Goal: Transaction & Acquisition: Book appointment/travel/reservation

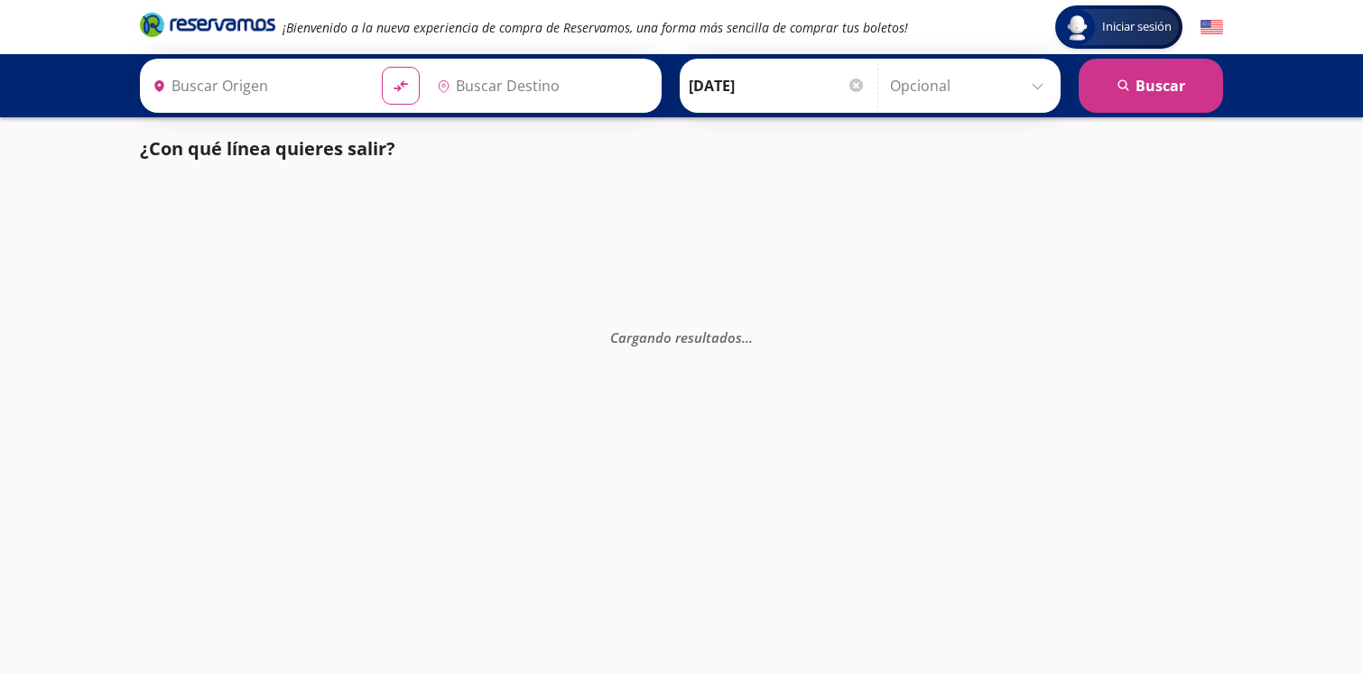
type input "[GEOGRAPHIC_DATA], [GEOGRAPHIC_DATA]"
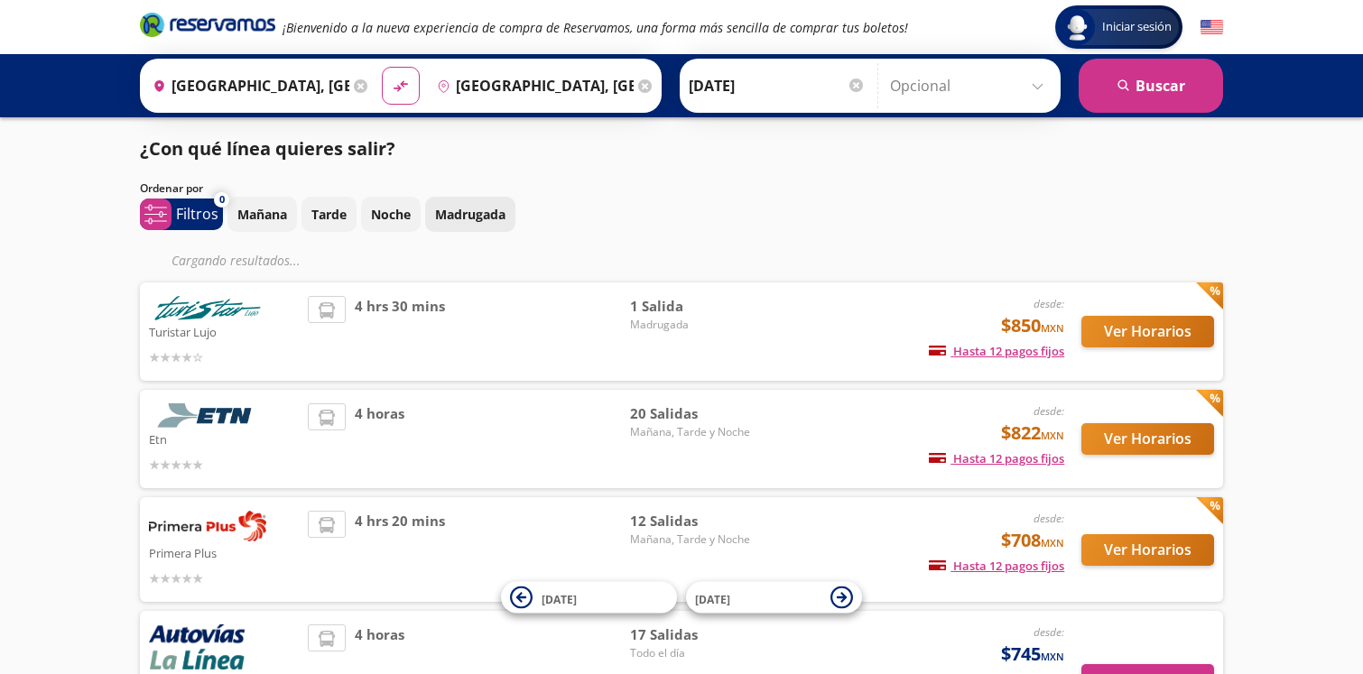
click at [470, 218] on p "Madrugada" at bounding box center [470, 214] width 70 height 19
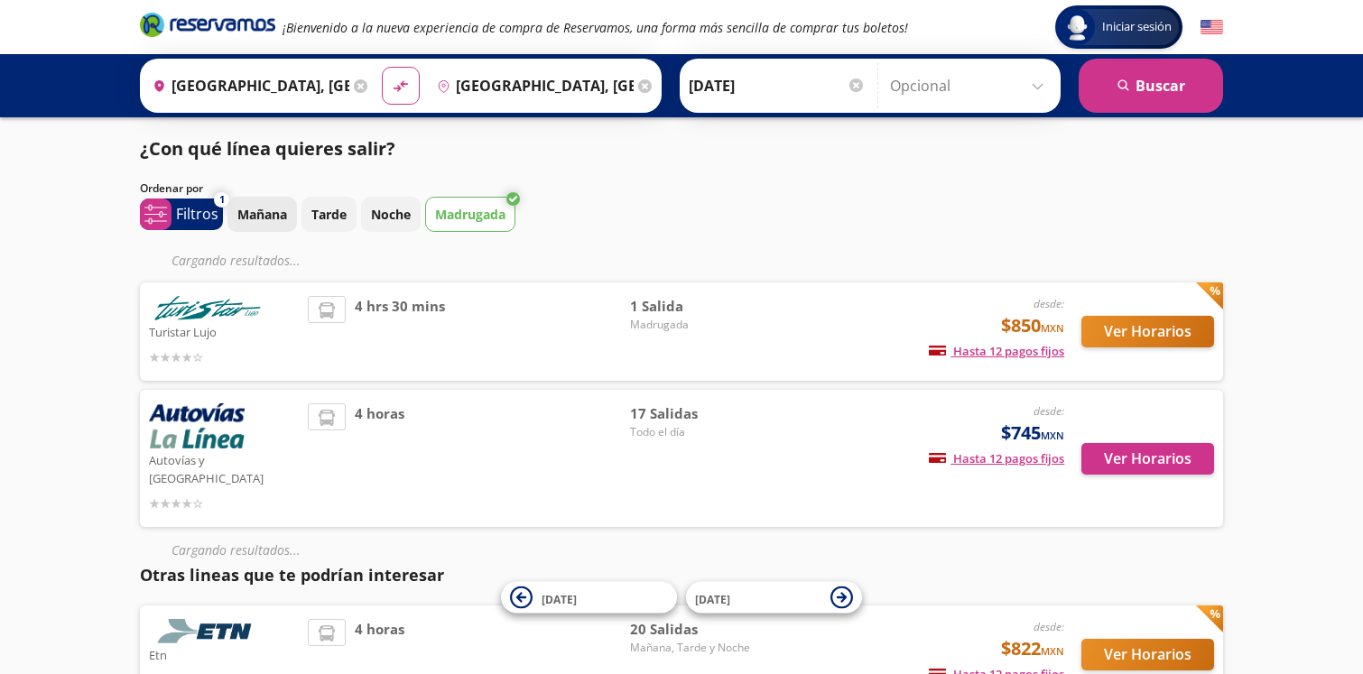
click at [273, 217] on p "Mañana" at bounding box center [262, 214] width 50 height 19
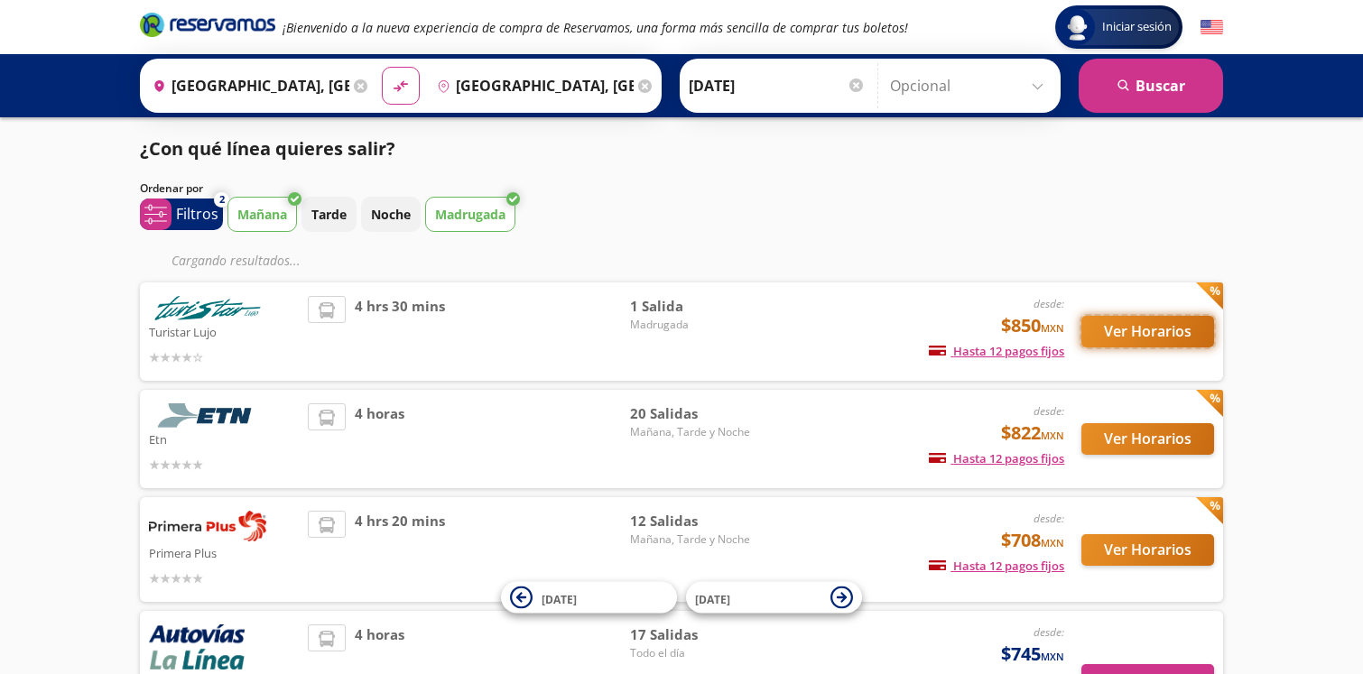
click at [1123, 334] on button "Ver Horarios" at bounding box center [1148, 332] width 133 height 32
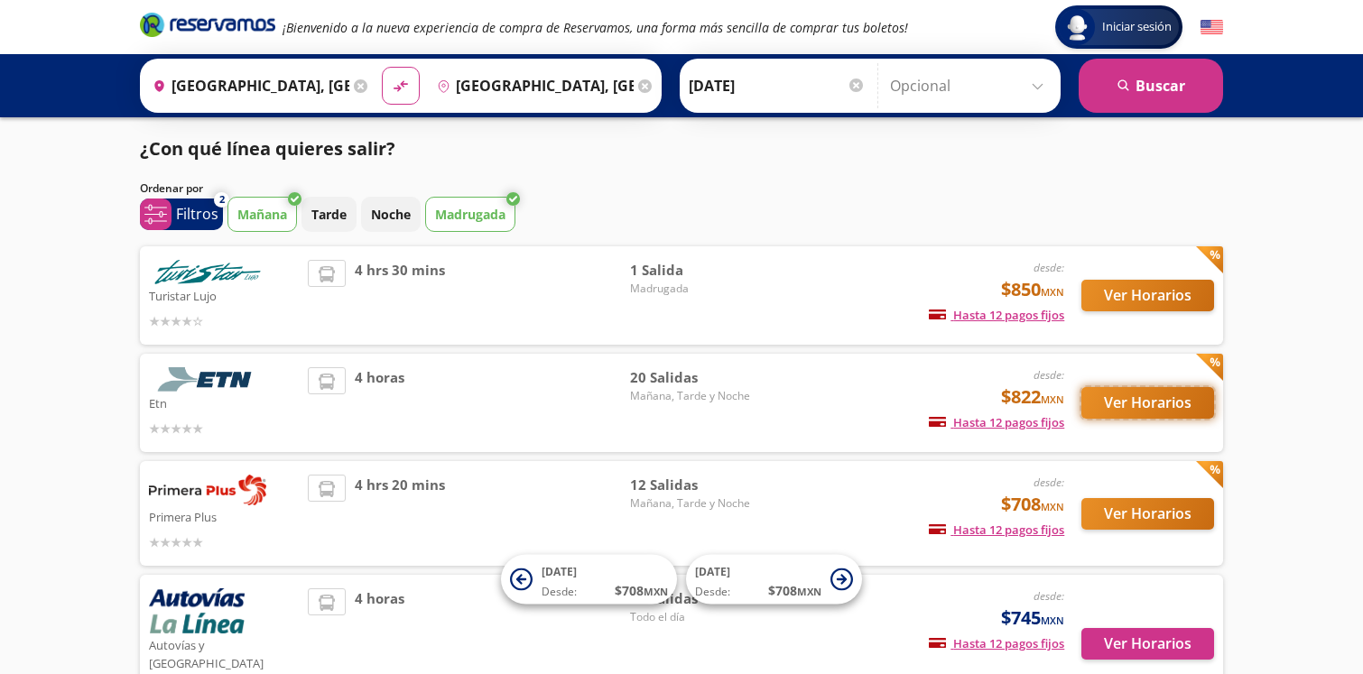
click at [1168, 407] on button "Ver Horarios" at bounding box center [1148, 403] width 133 height 32
click at [1128, 510] on button "Ver Horarios" at bounding box center [1148, 514] width 133 height 32
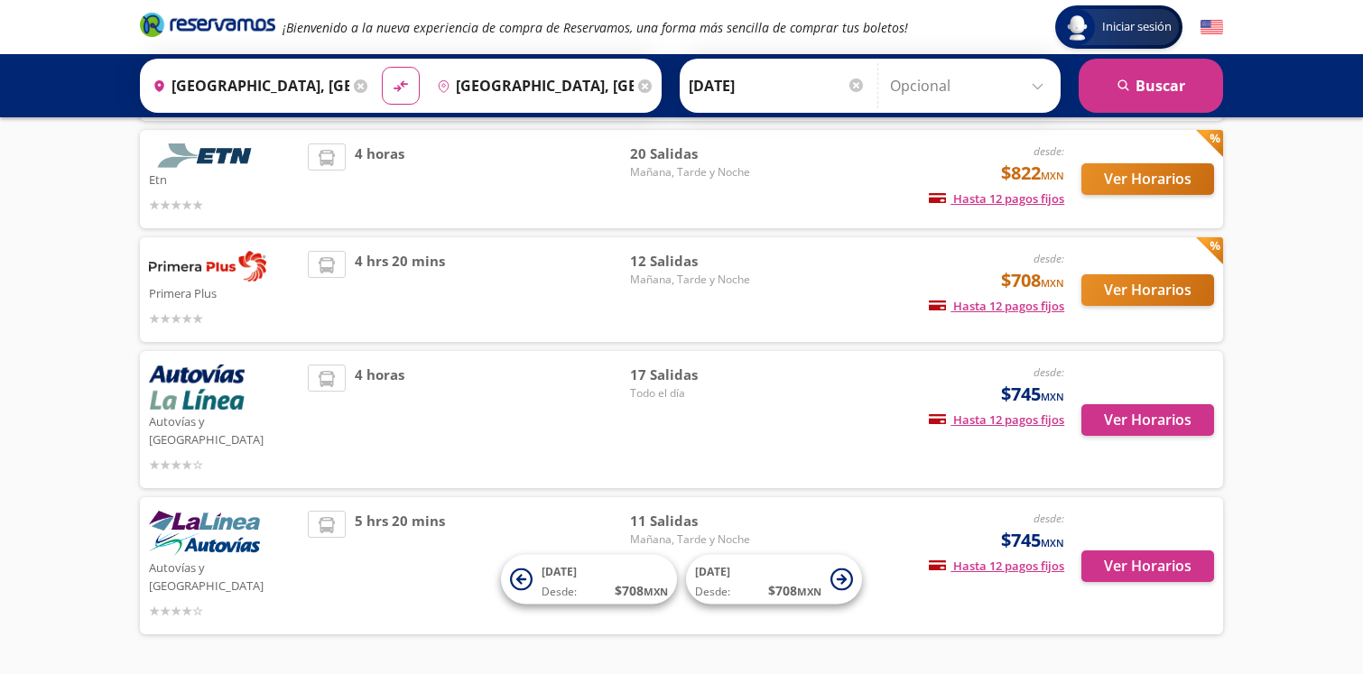
scroll to position [248, 0]
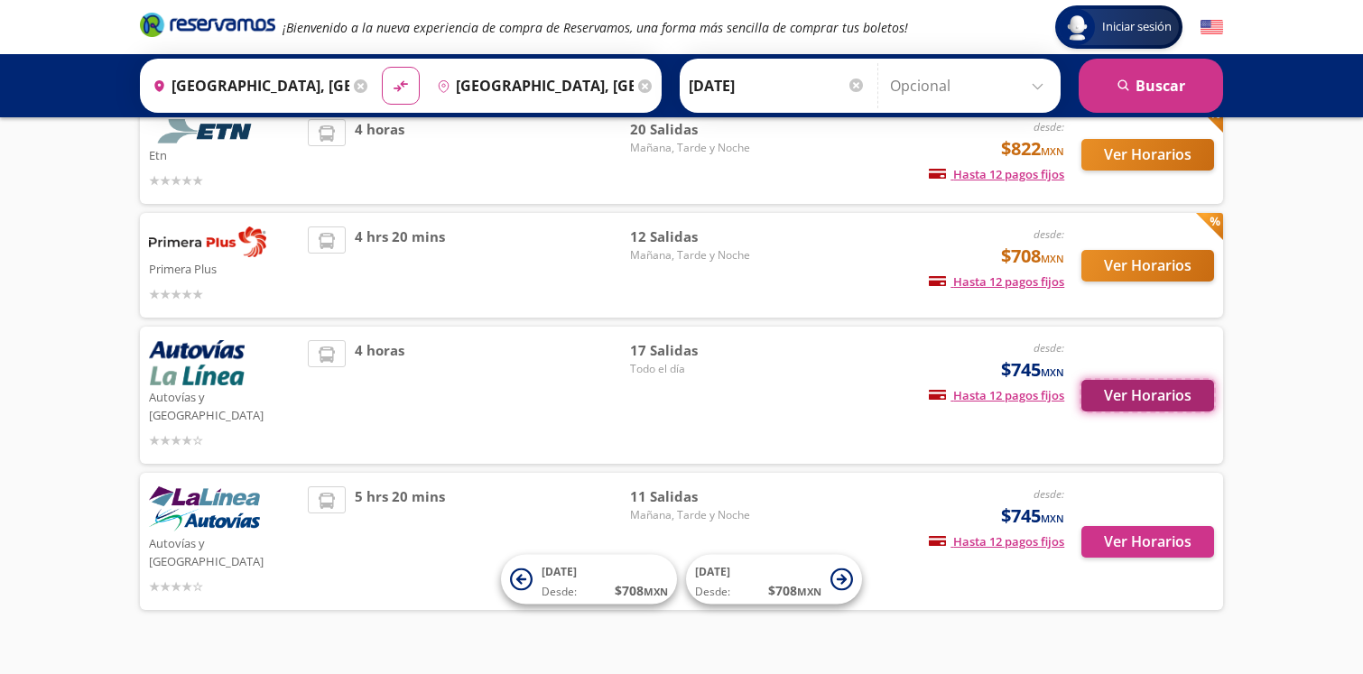
click at [1138, 386] on button "Ver Horarios" at bounding box center [1148, 396] width 133 height 32
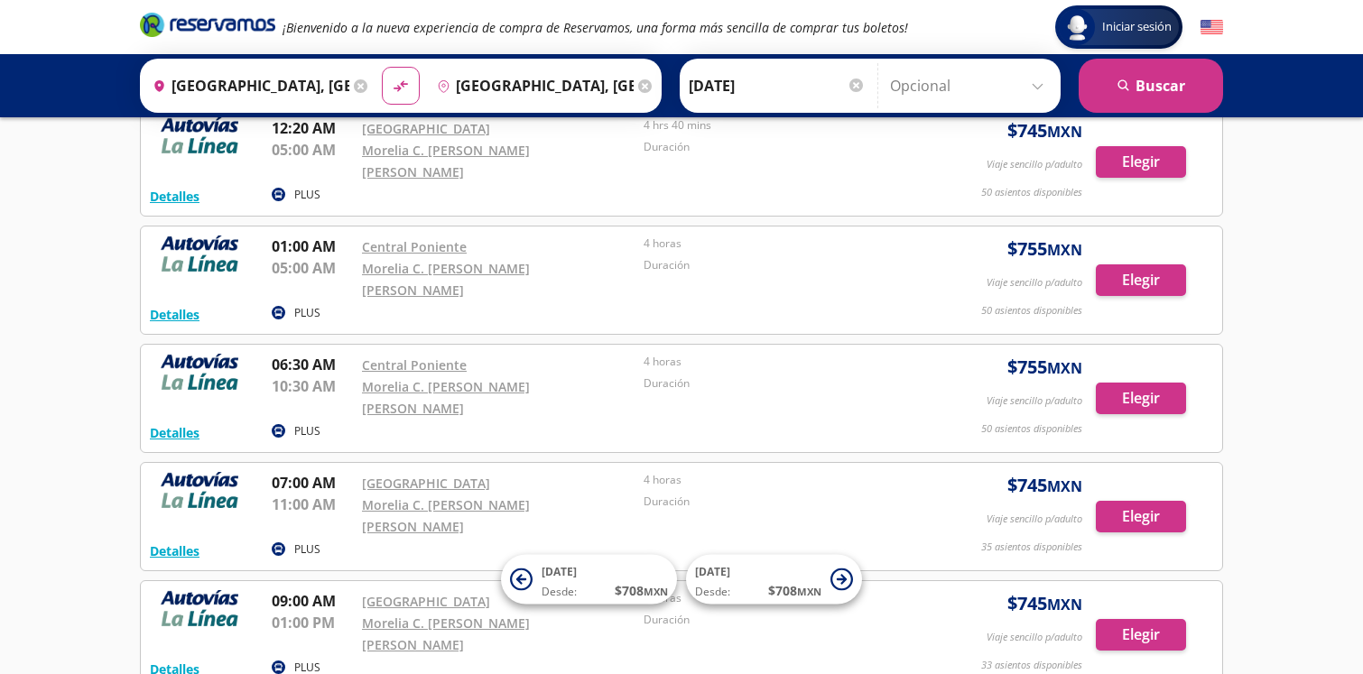
scroll to position [113, 0]
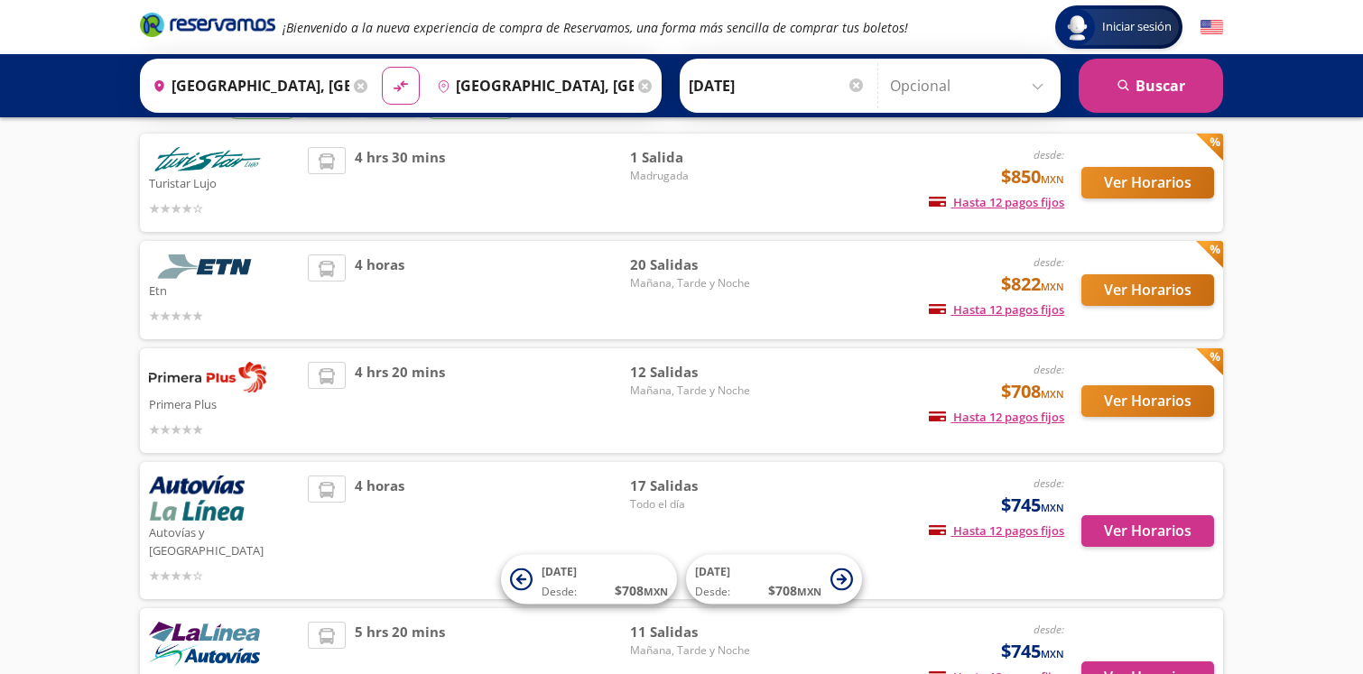
scroll to position [248, 0]
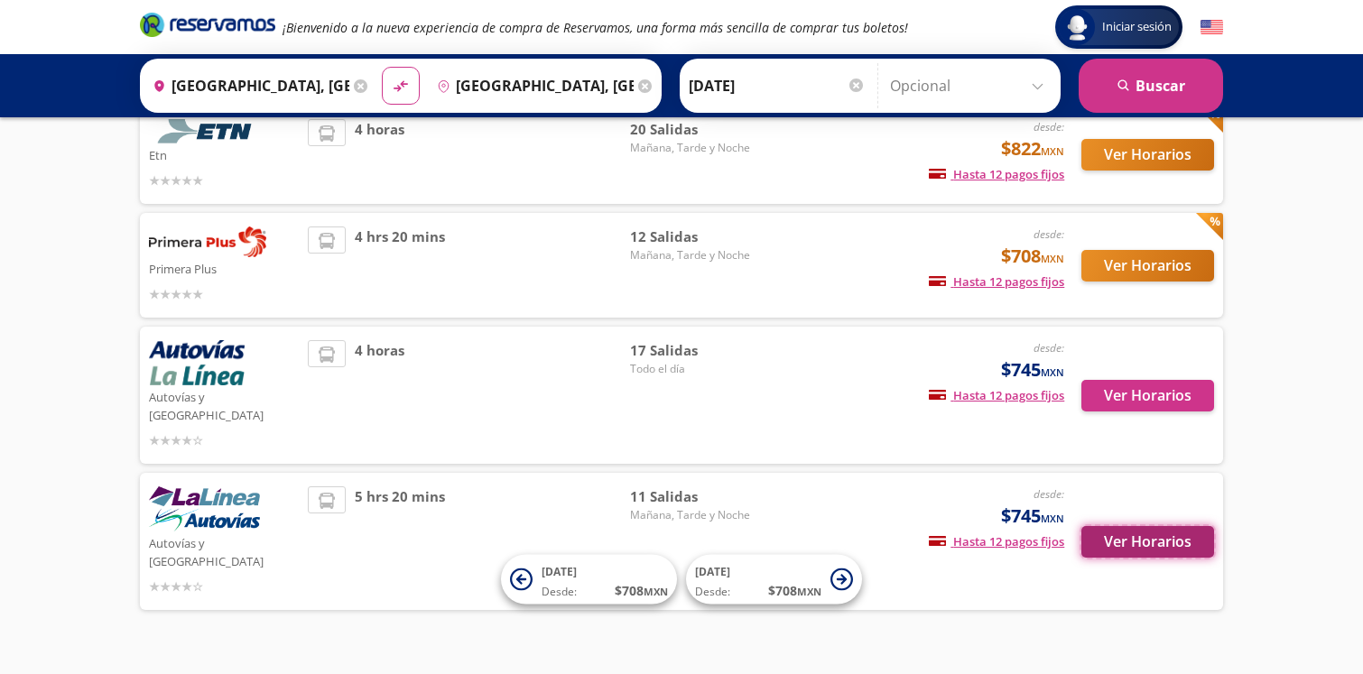
click at [1126, 526] on button "Ver Horarios" at bounding box center [1148, 542] width 133 height 32
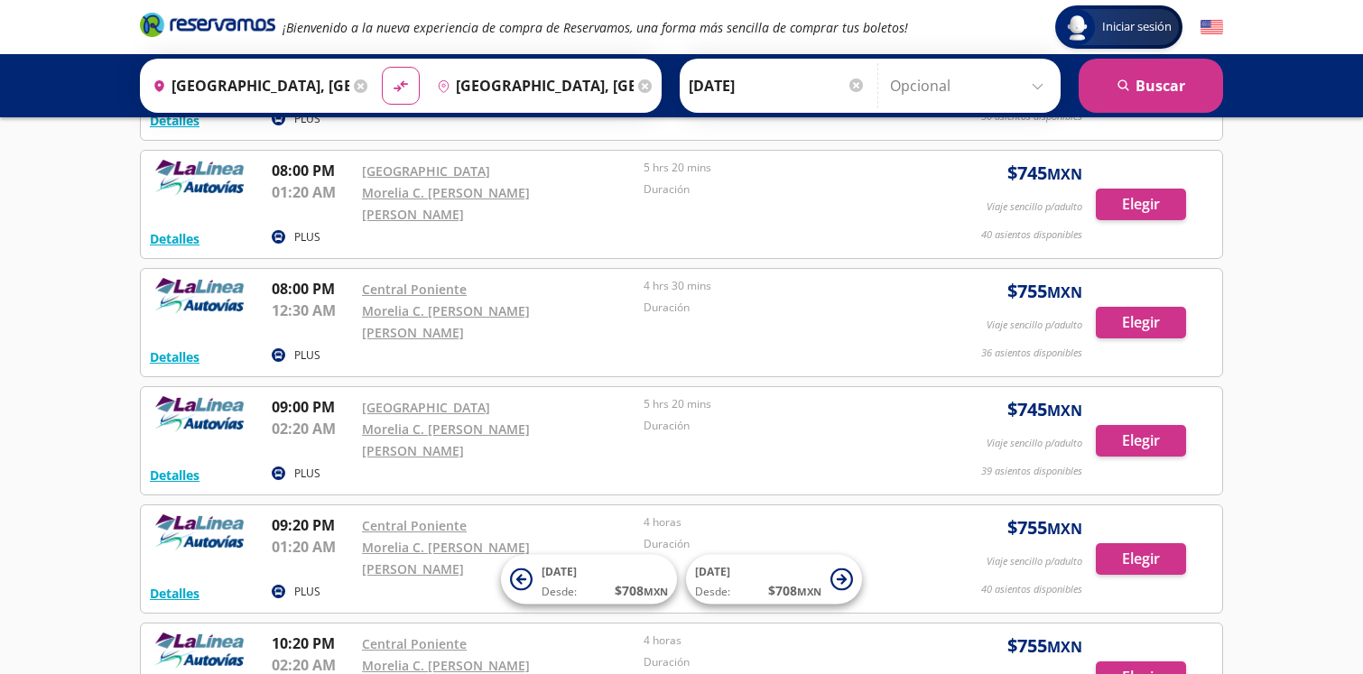
scroll to position [779, 0]
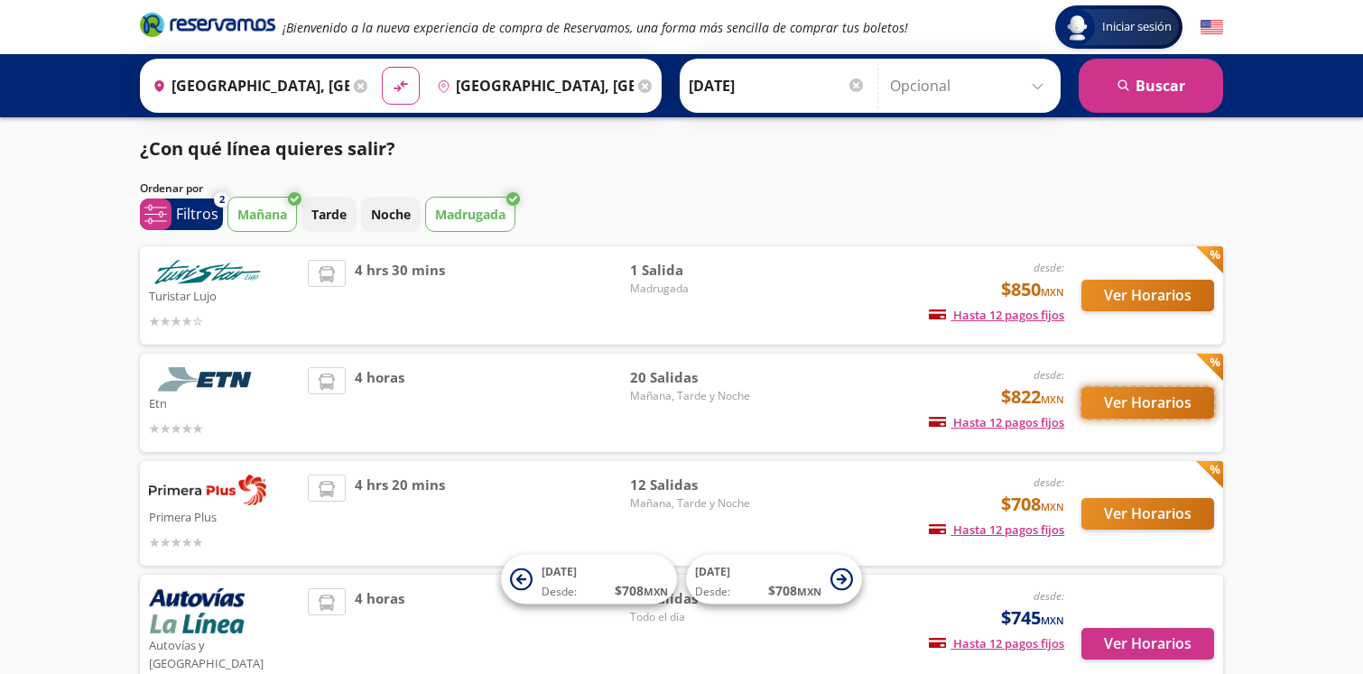
click at [1147, 401] on button "Ver Horarios" at bounding box center [1148, 403] width 133 height 32
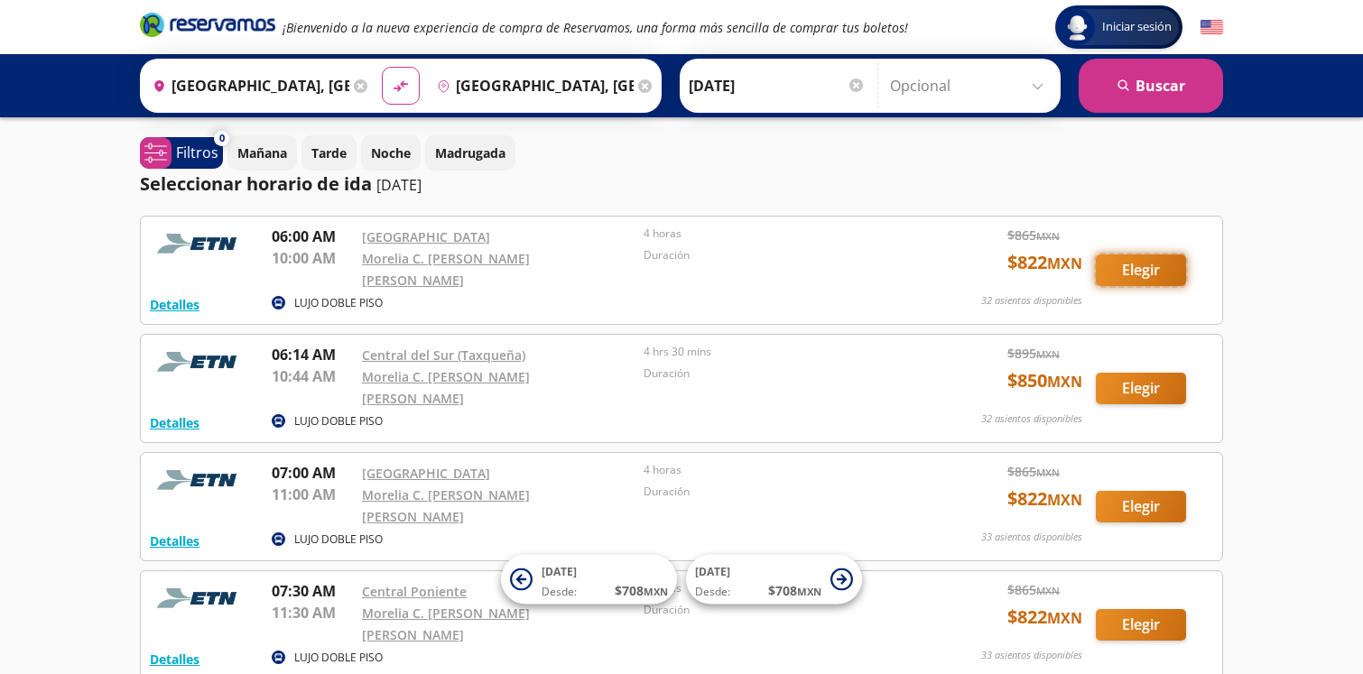
click at [1160, 271] on button "Elegir" at bounding box center [1141, 271] width 90 height 32
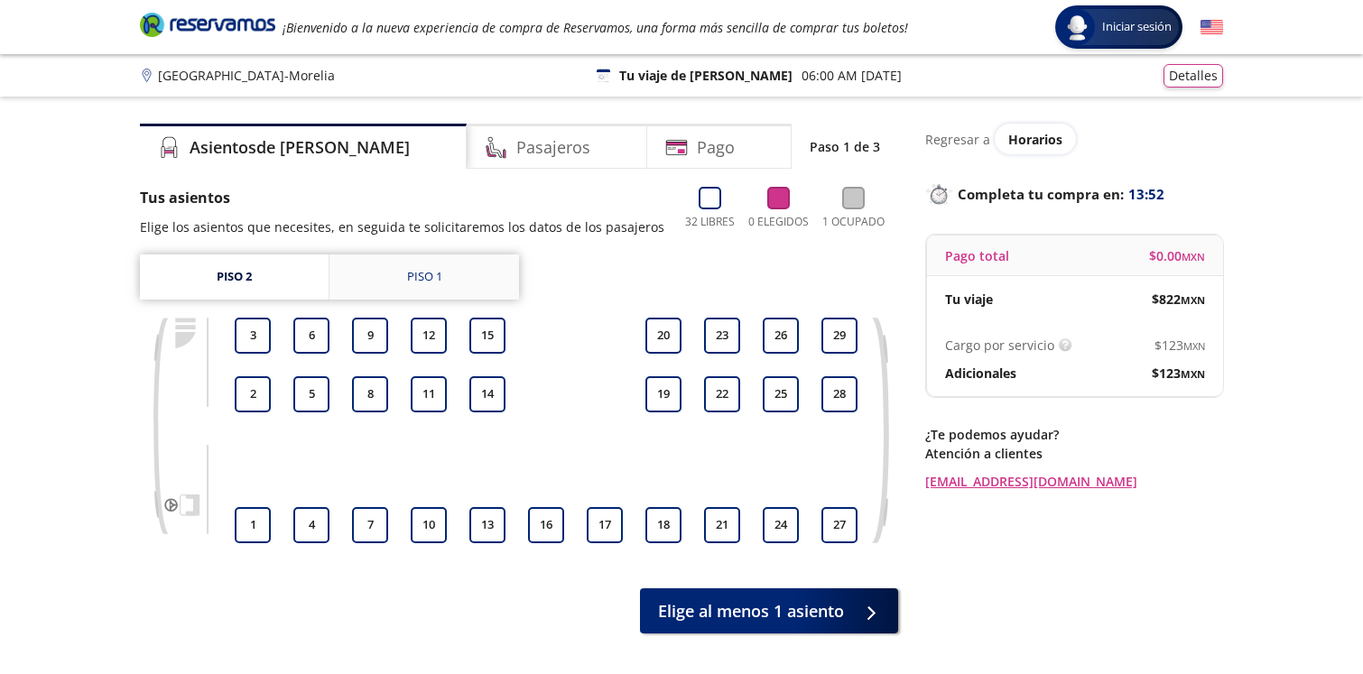
click at [443, 276] on link "Piso 1" at bounding box center [425, 277] width 190 height 45
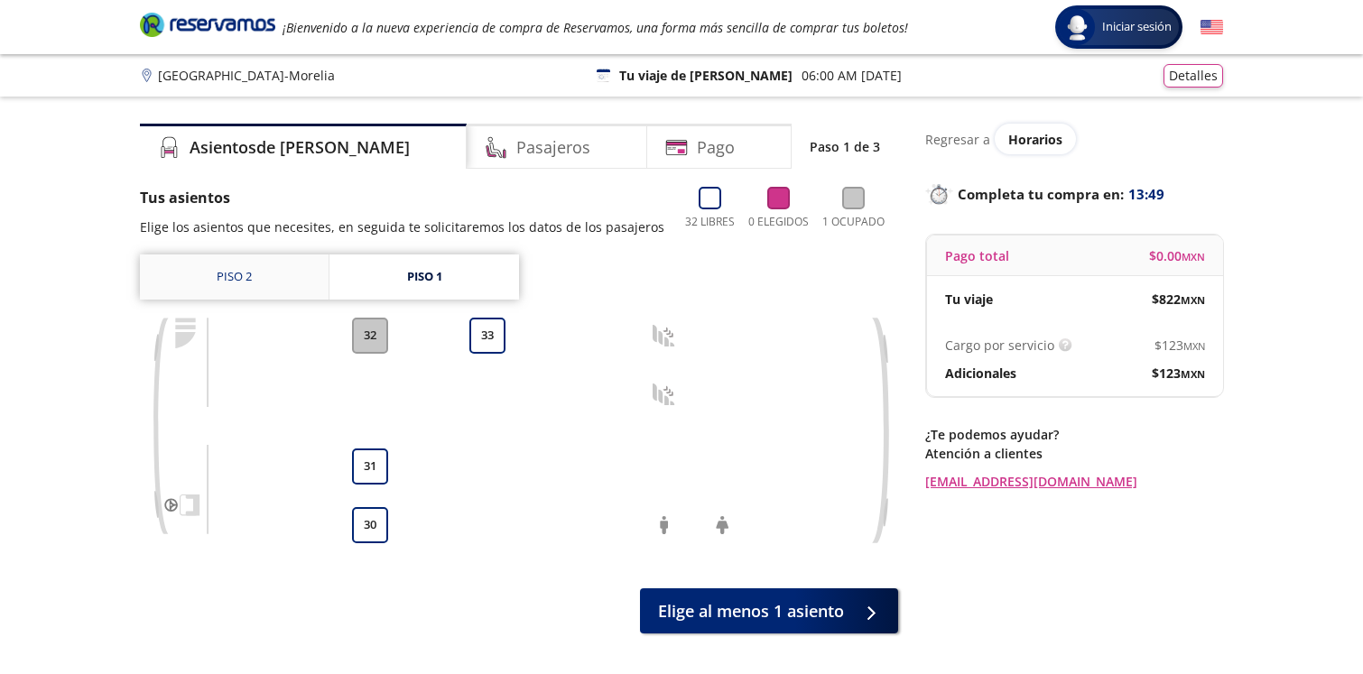
click at [225, 277] on link "Piso 2" at bounding box center [234, 277] width 189 height 45
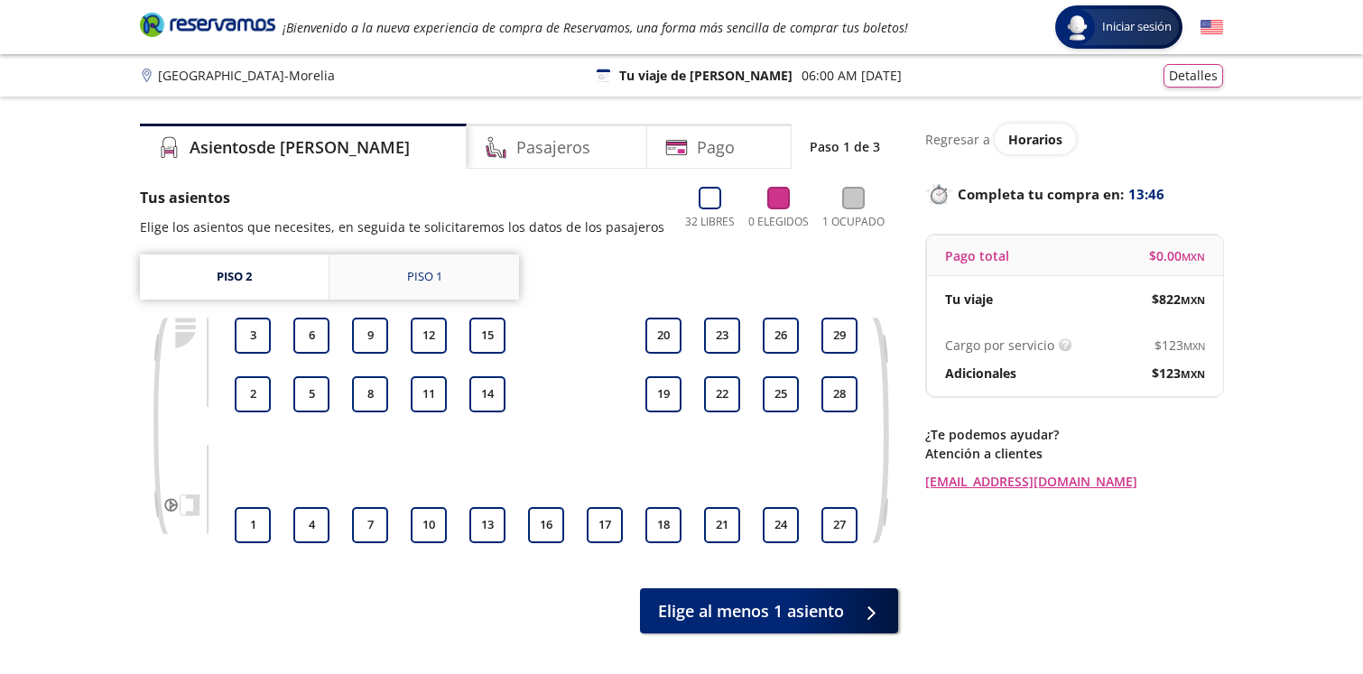
click at [435, 277] on div "Piso 1" at bounding box center [424, 277] width 35 height 18
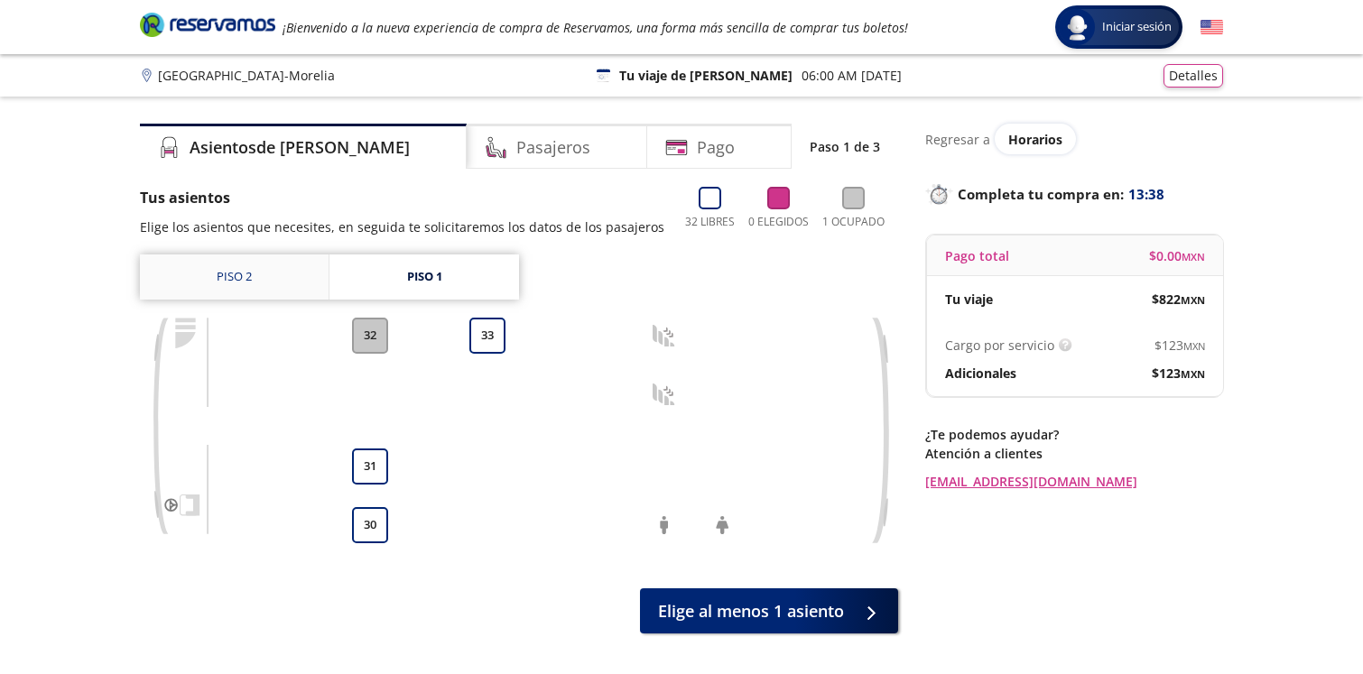
click at [269, 285] on link "Piso 2" at bounding box center [234, 277] width 189 height 45
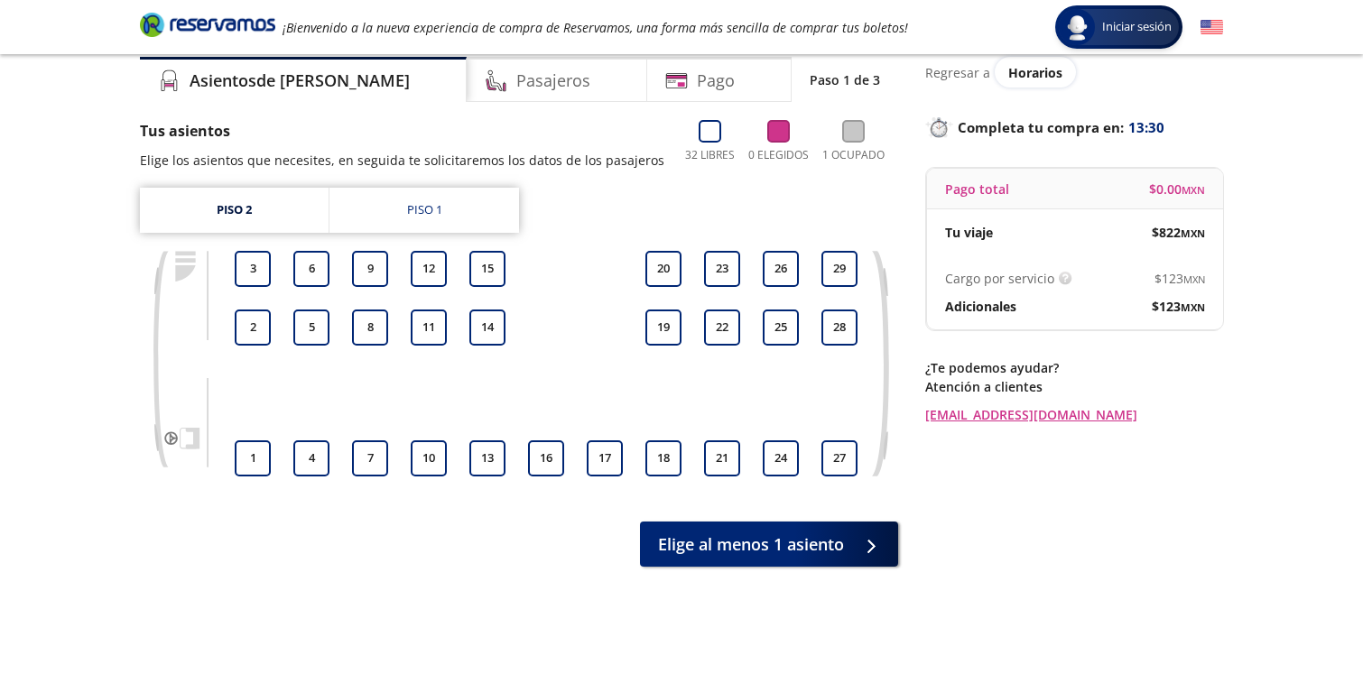
scroll to position [48, 0]
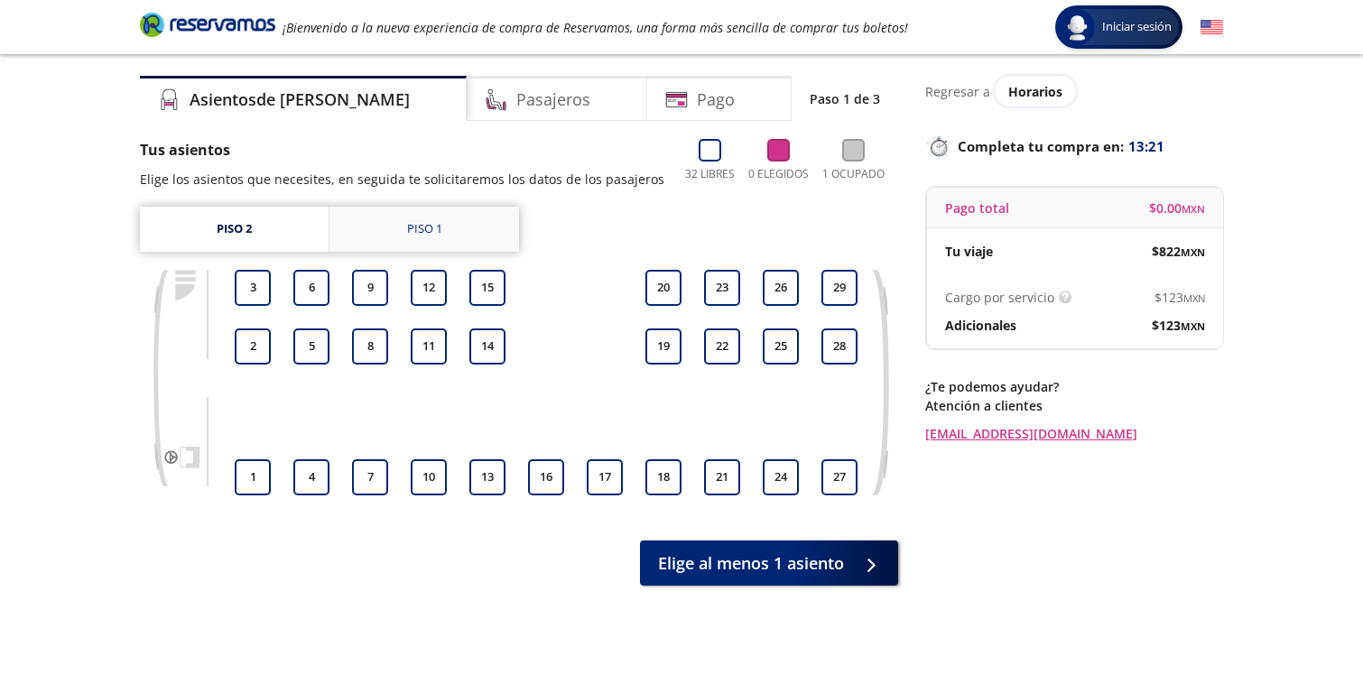
click at [383, 218] on link "Piso 1" at bounding box center [425, 229] width 190 height 45
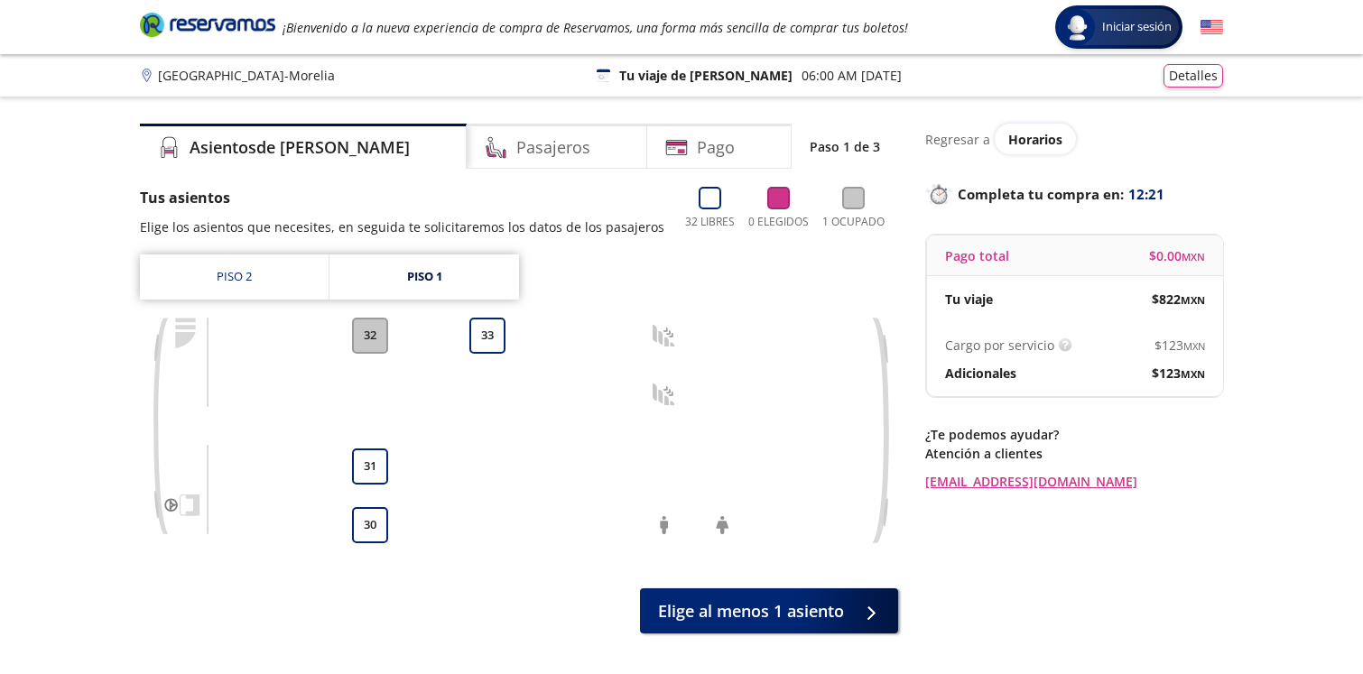
scroll to position [48, 0]
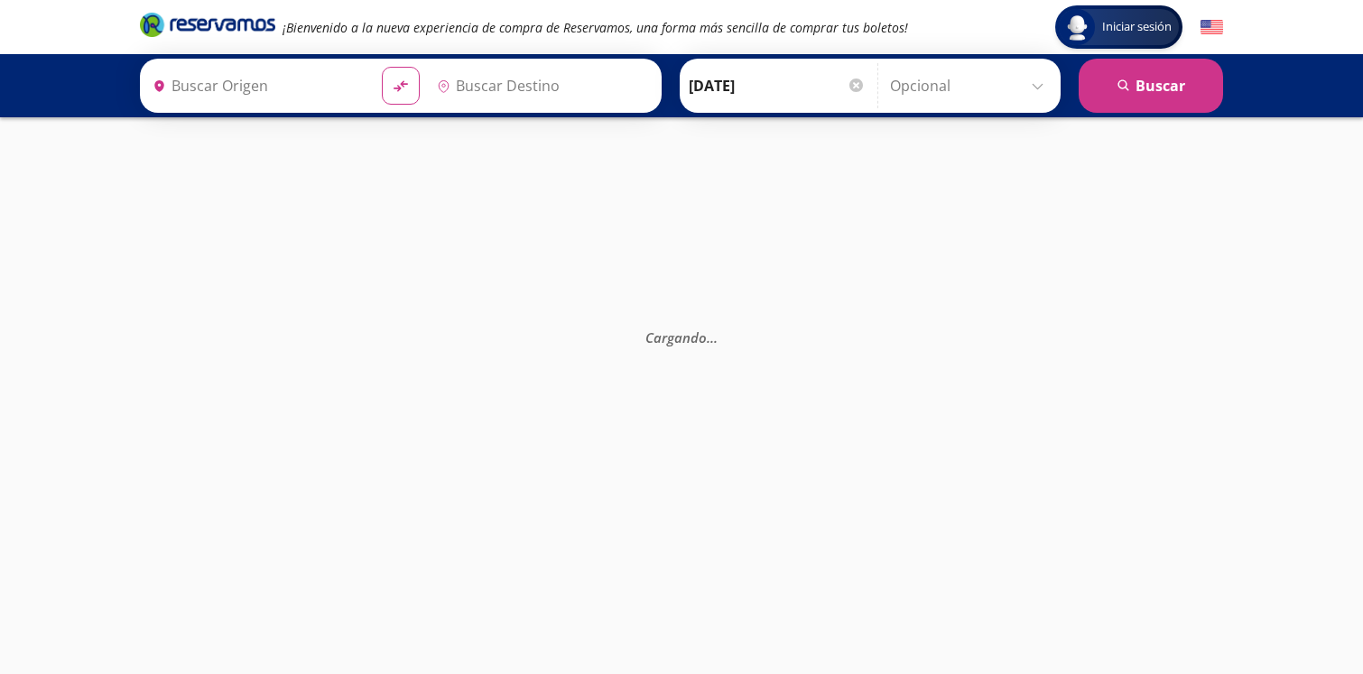
type input "[GEOGRAPHIC_DATA], [GEOGRAPHIC_DATA]"
